Goal: Task Accomplishment & Management: Use online tool/utility

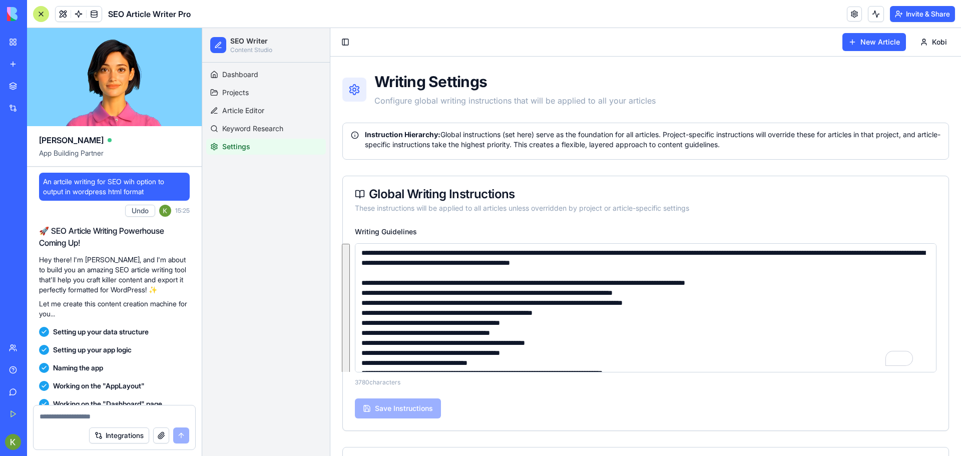
scroll to position [1634, 0]
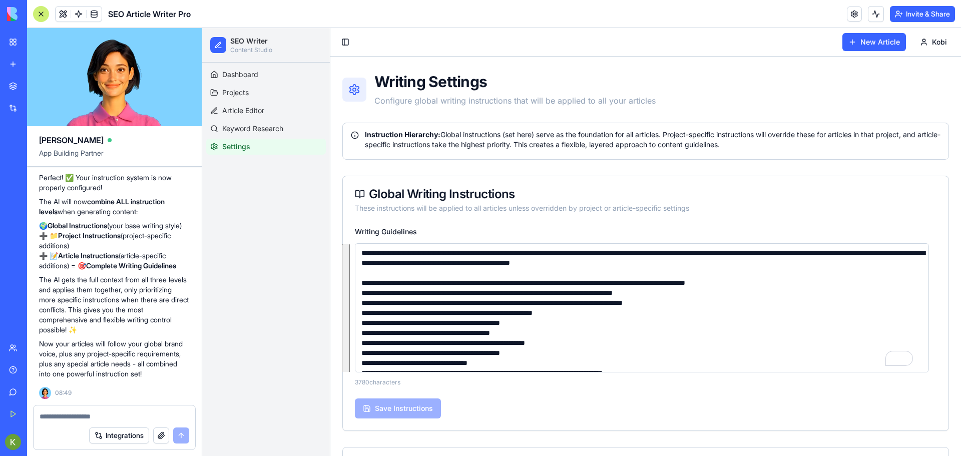
drag, startPoint x: 202, startPoint y: 28, endPoint x: 433, endPoint y: 302, distance: 358.6
click at [433, 302] on textarea "Writing Guidelines" at bounding box center [642, 307] width 574 height 129
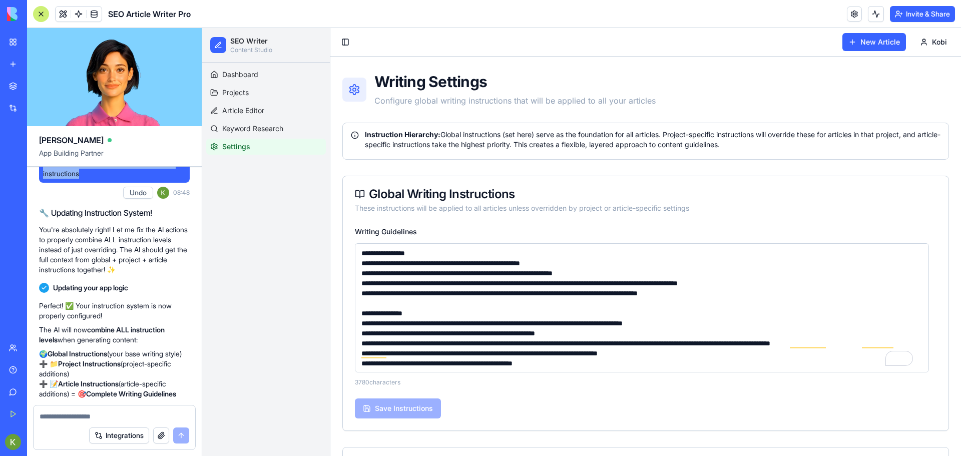
scroll to position [0, 0]
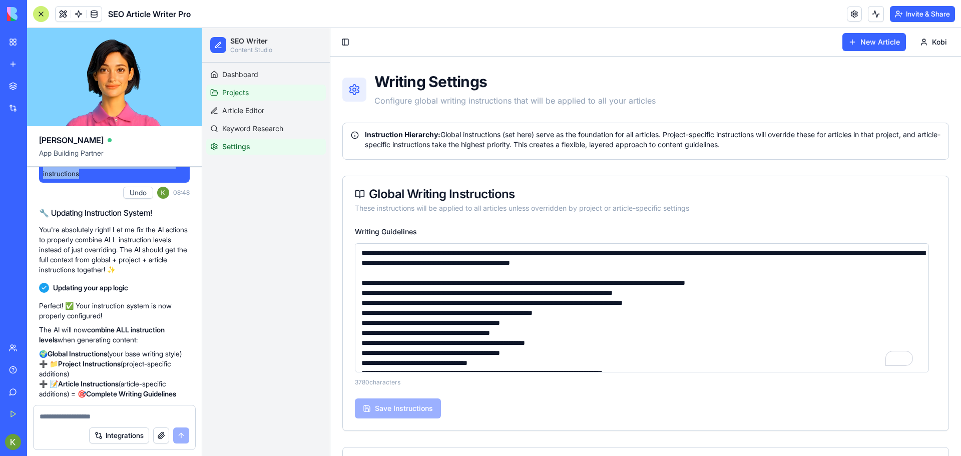
click at [256, 93] on link "Projects" at bounding box center [266, 93] width 120 height 16
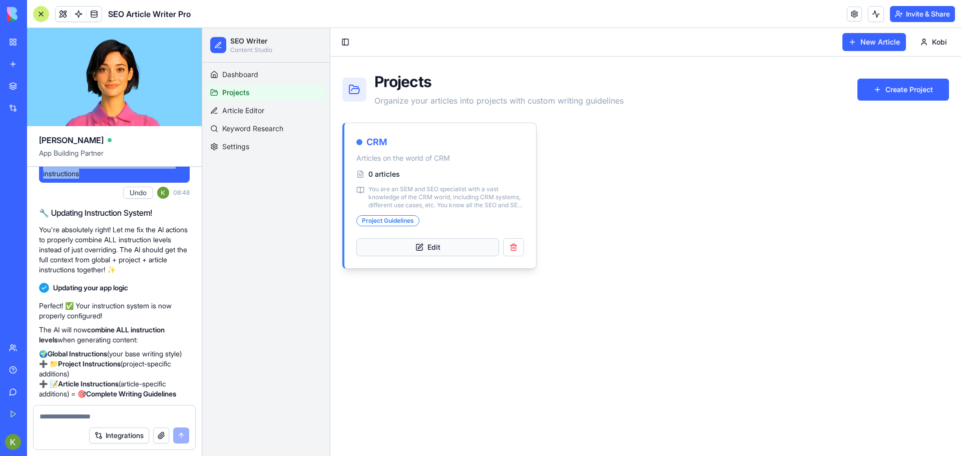
click at [442, 251] on button "Edit" at bounding box center [428, 247] width 143 height 18
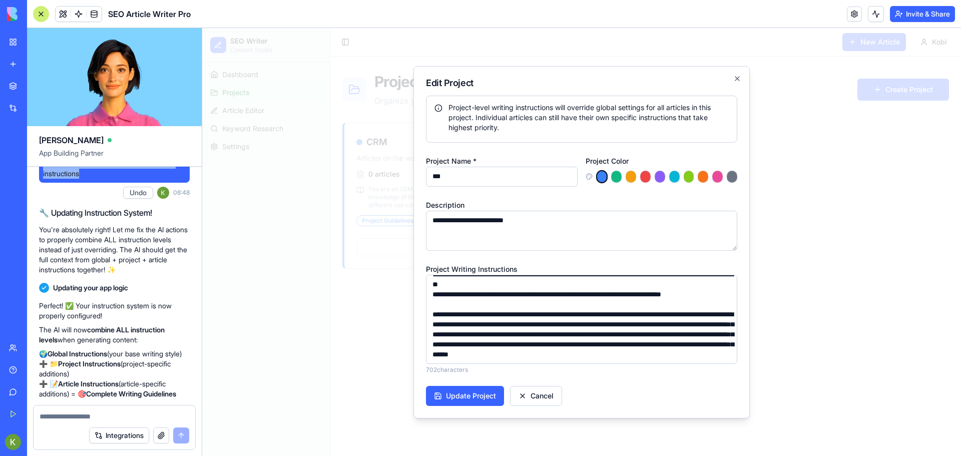
scroll to position [30, 0]
click at [540, 397] on button "Cancel" at bounding box center [536, 396] width 52 height 20
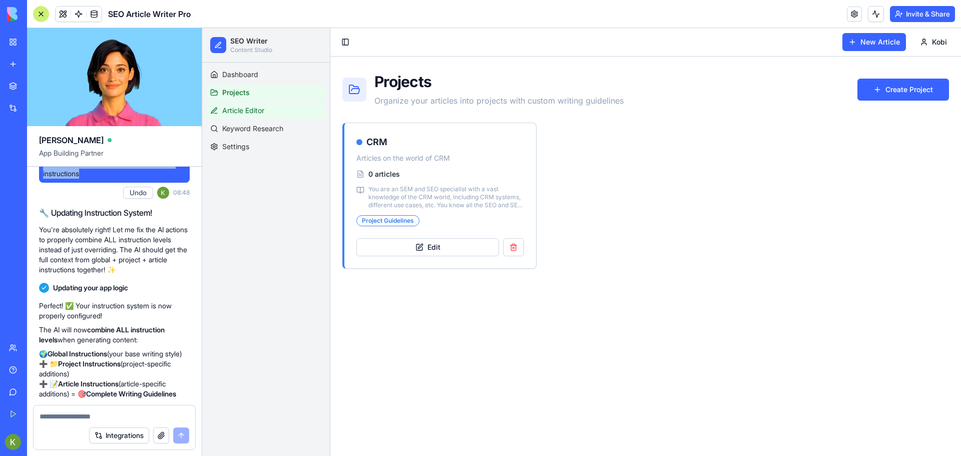
click at [275, 110] on link "Article Editor" at bounding box center [266, 111] width 120 height 16
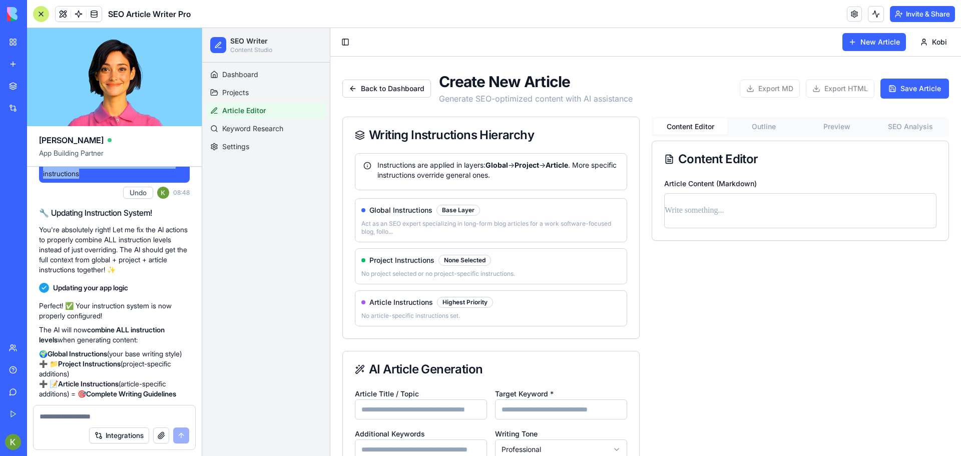
click at [449, 261] on div "None Selected" at bounding box center [465, 260] width 53 height 11
click at [435, 275] on p "No project selected or no project-specific instructions." at bounding box center [491, 274] width 259 height 8
click at [424, 263] on span "Project Instructions" at bounding box center [402, 260] width 65 height 10
